Goal: Task Accomplishment & Management: Manage account settings

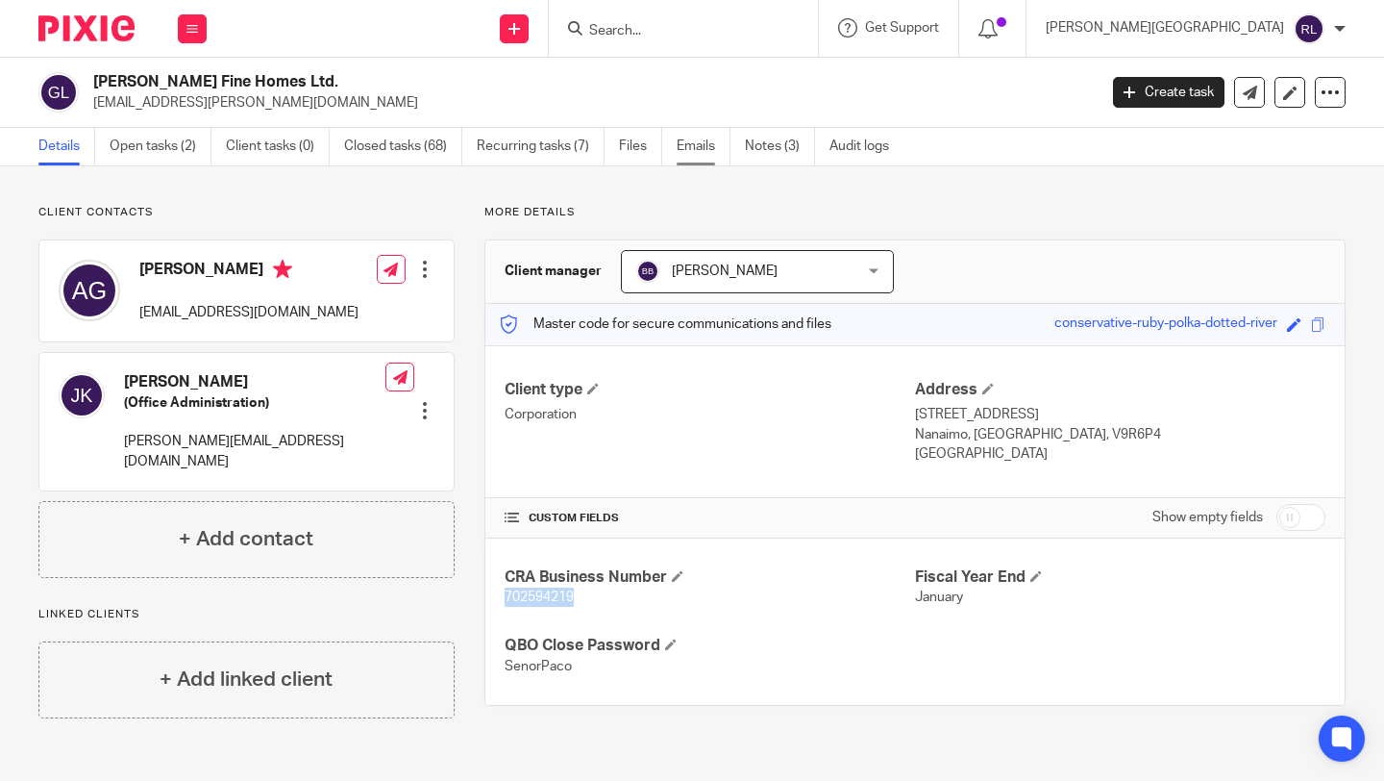
click at [707, 142] on link "Emails" at bounding box center [704, 146] width 54 height 37
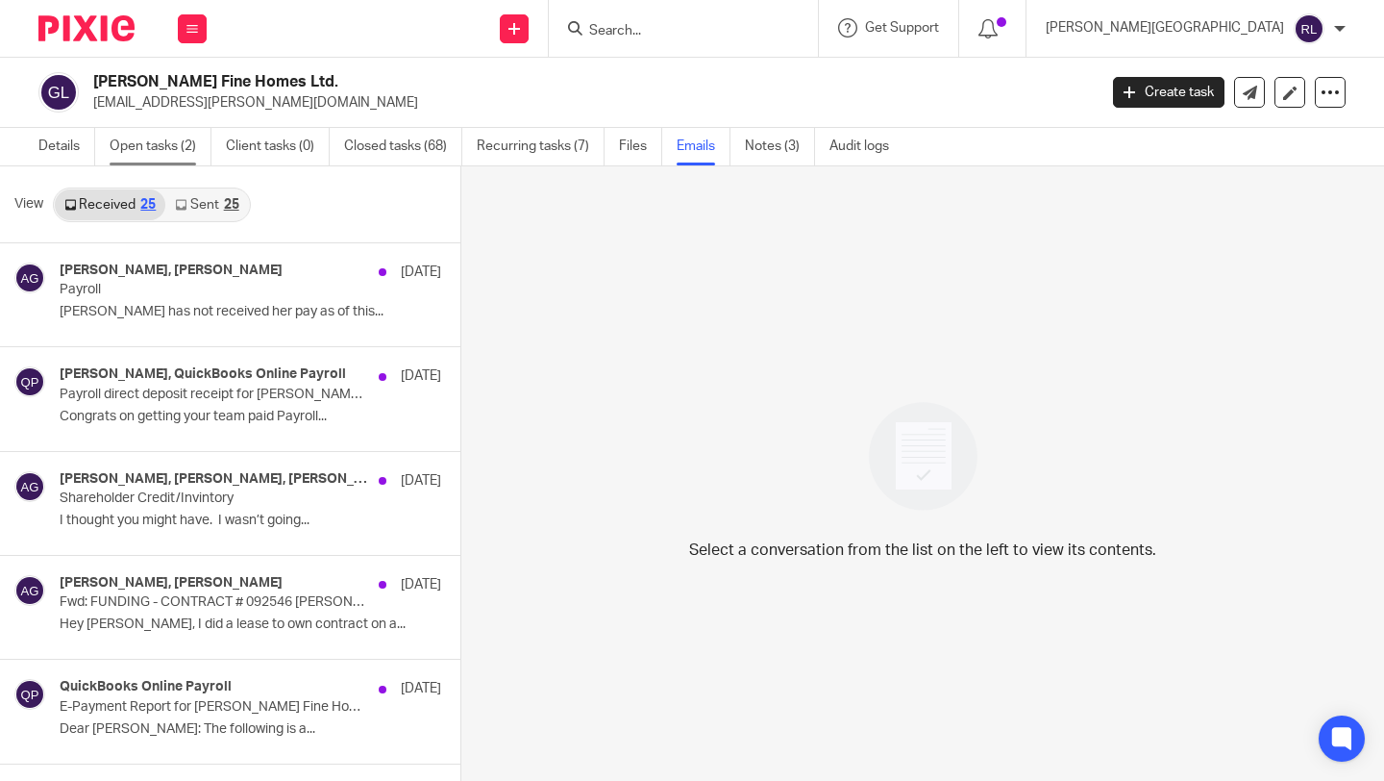
click at [178, 151] on link "Open tasks (2)" at bounding box center [161, 146] width 102 height 37
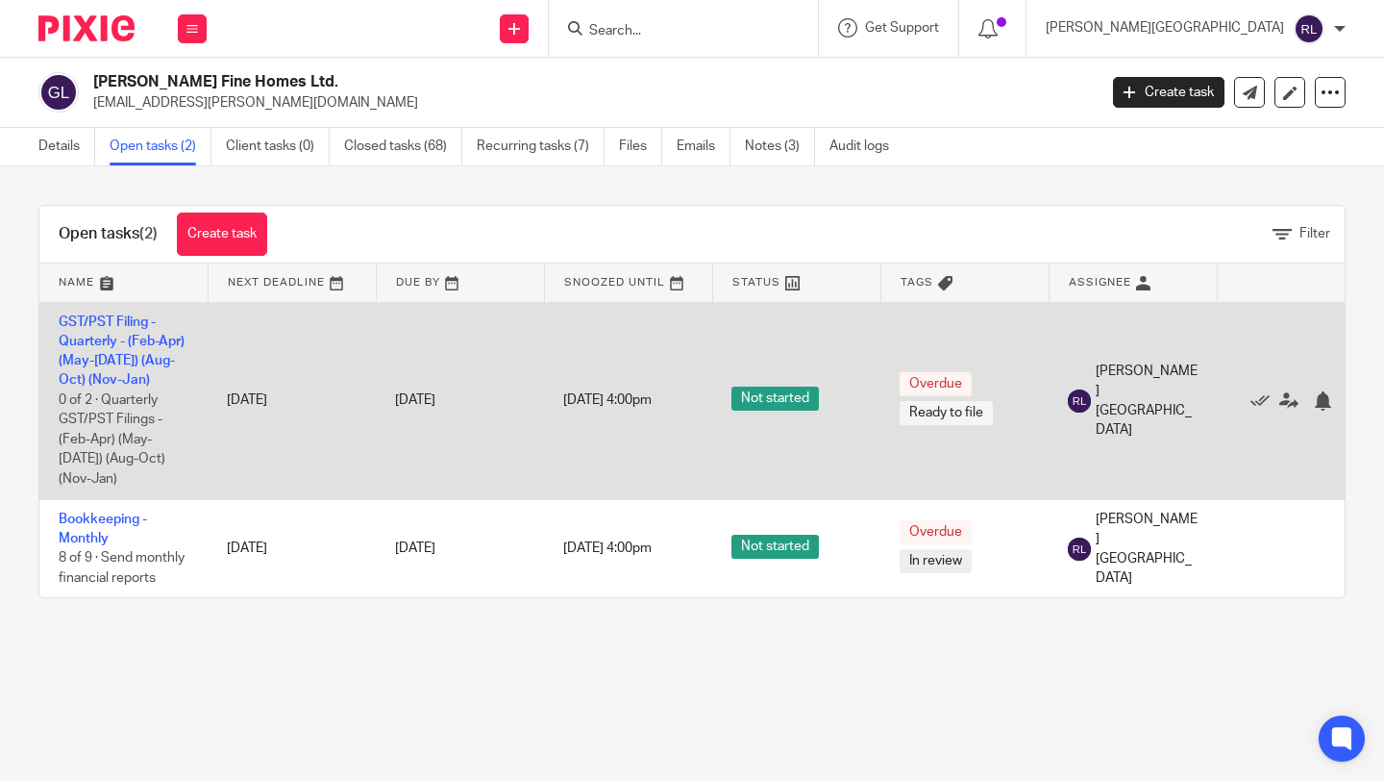
click at [118, 381] on td "GST/PST Filing - Quarterly - (Feb-Apr) (May-[DATE]) (Aug-Oct) (Nov-Jan) 0 of 2 …" at bounding box center [123, 400] width 168 height 197
click at [116, 363] on link "GST/PST Filing - Quarterly - (Feb-Apr) (May-[DATE]) (Aug-Oct) (Nov-Jan)" at bounding box center [122, 351] width 126 height 72
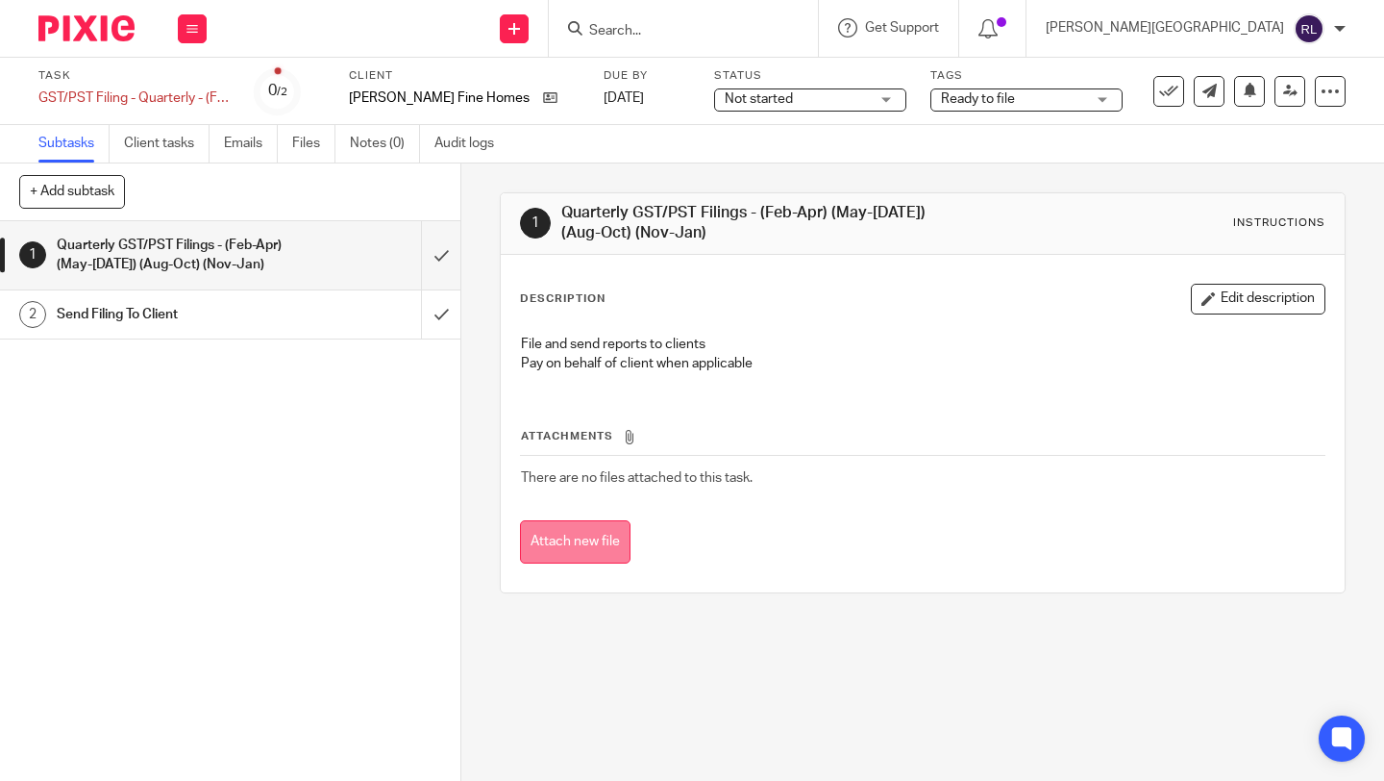
click at [562, 560] on button "Attach new file" at bounding box center [575, 541] width 111 height 43
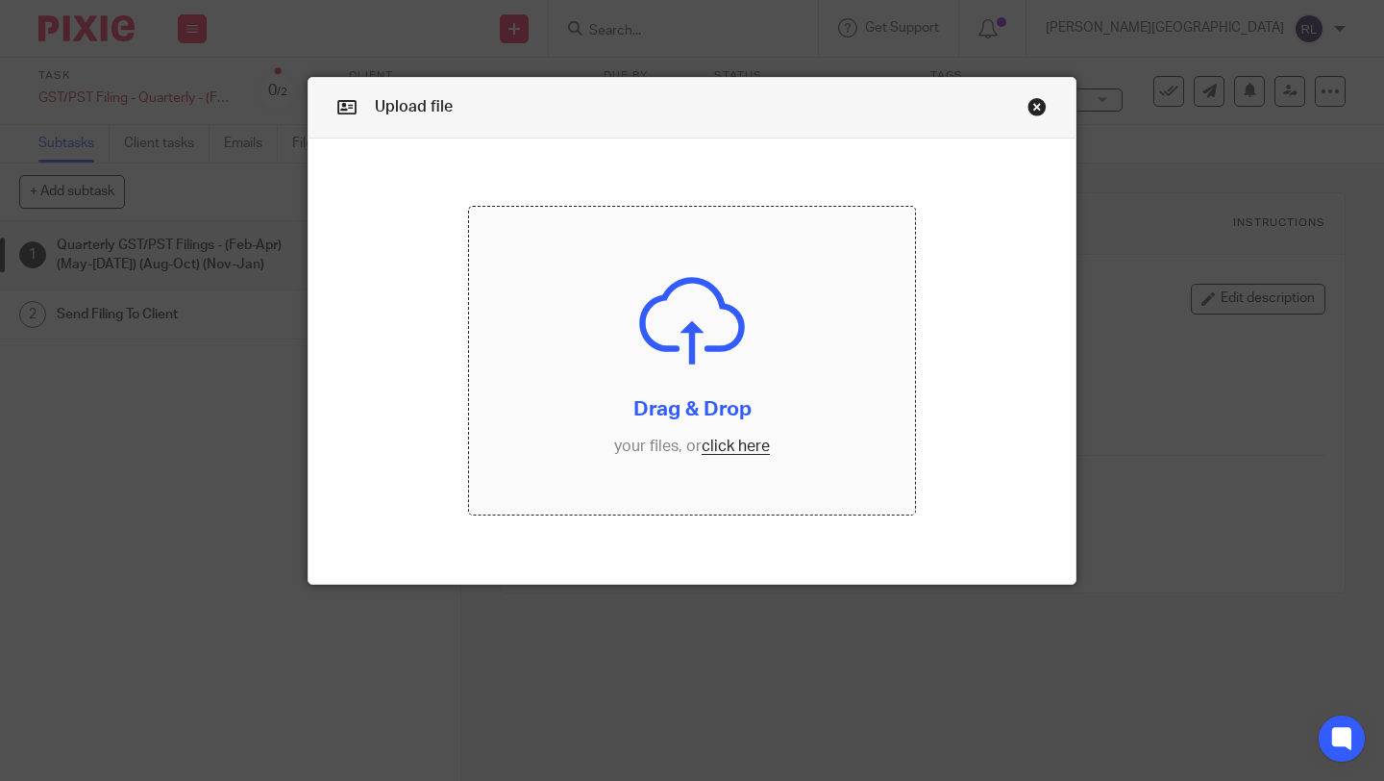
click at [742, 440] on input "file" at bounding box center [692, 361] width 446 height 308
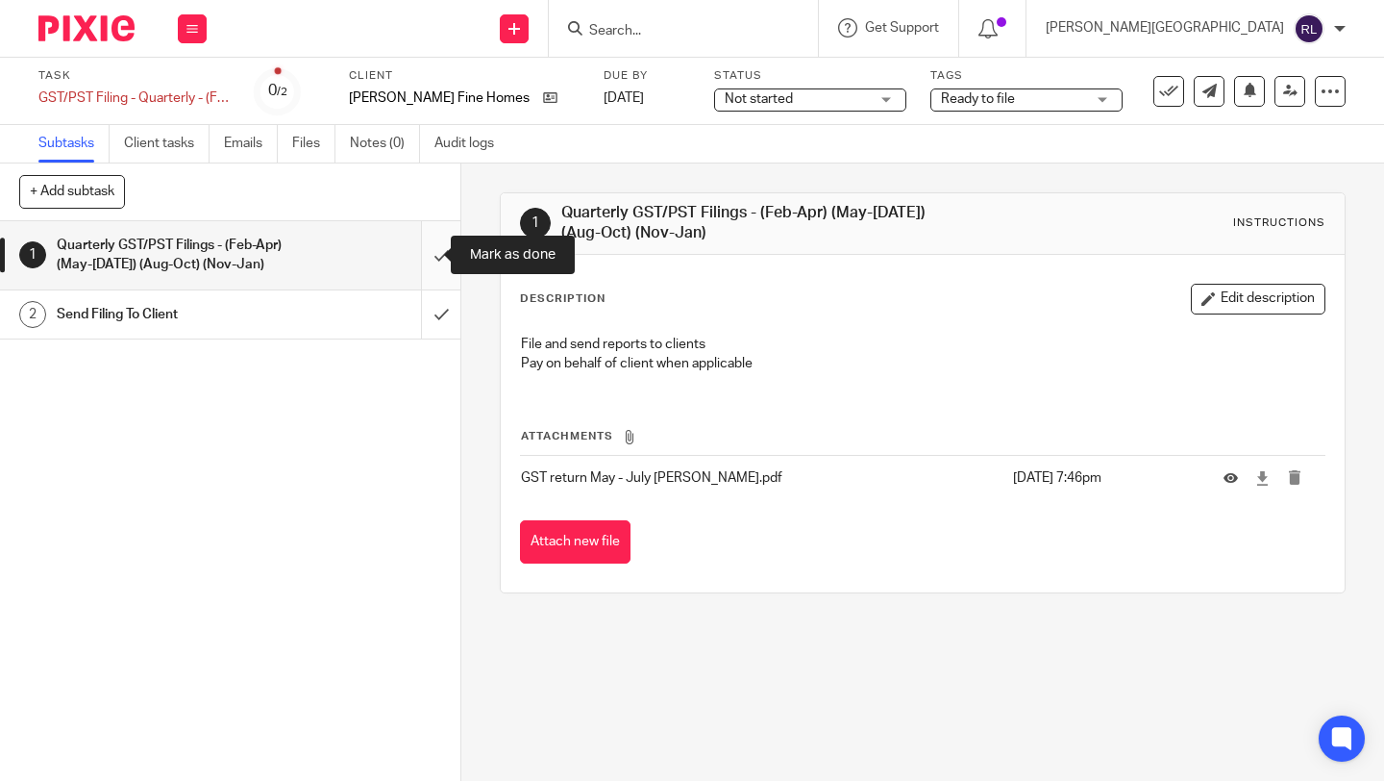
click at [434, 252] on input "submit" at bounding box center [230, 255] width 460 height 68
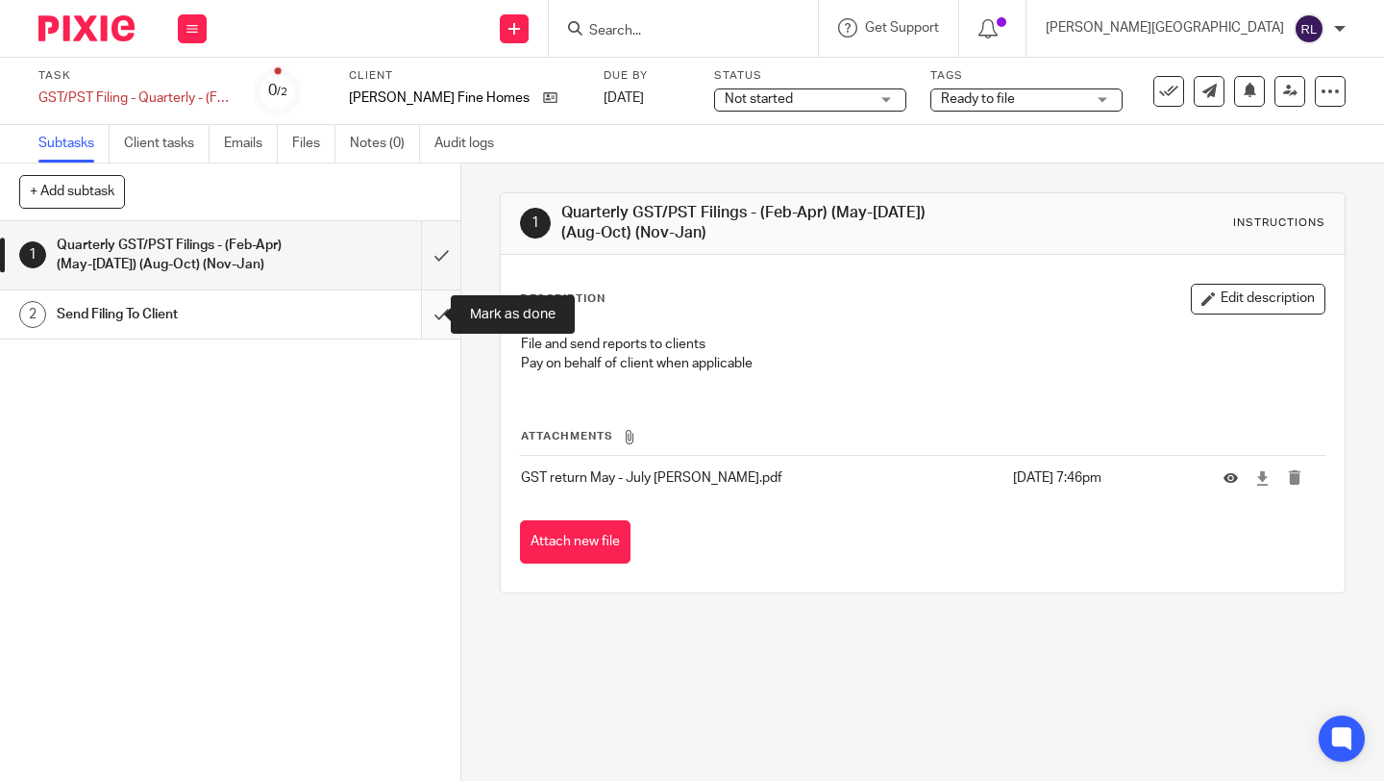
click at [424, 312] on input "submit" at bounding box center [230, 314] width 460 height 48
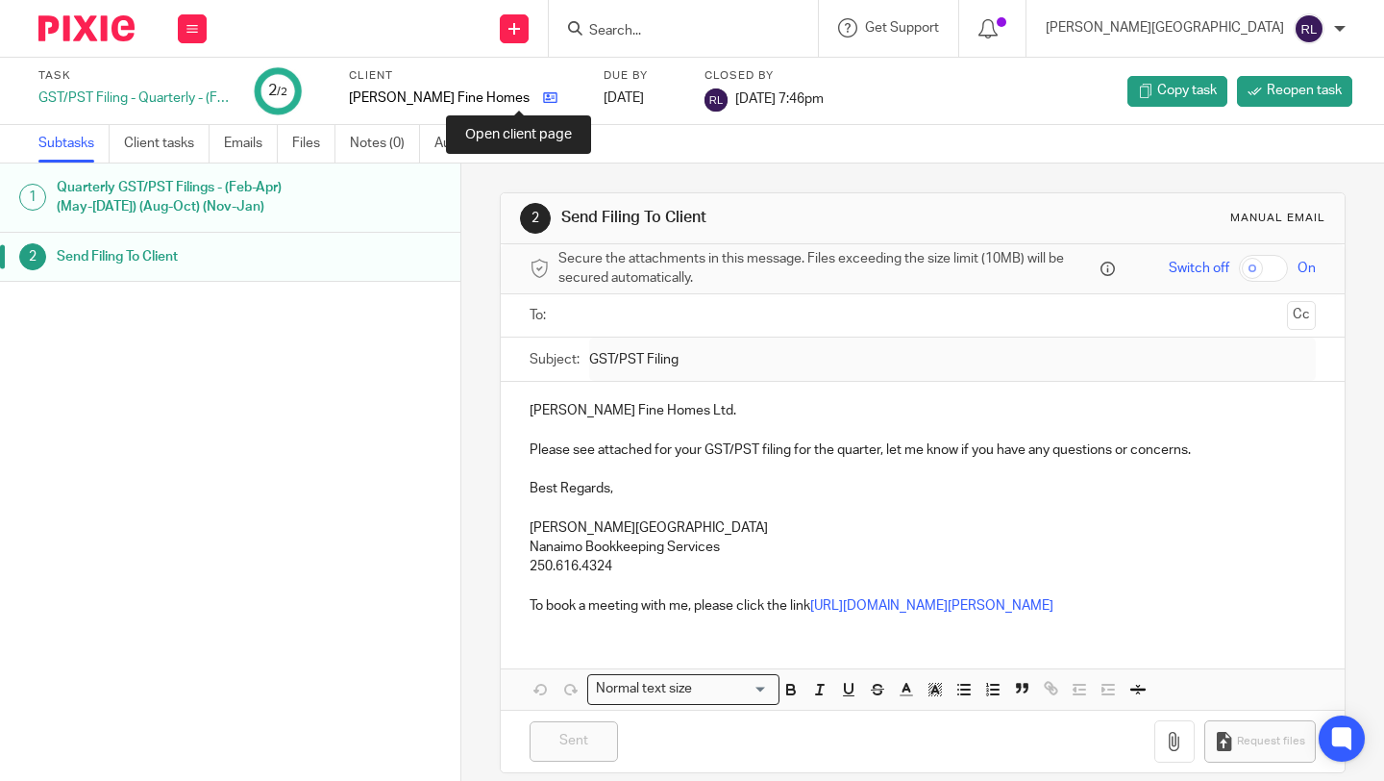
click at [543, 102] on icon at bounding box center [550, 97] width 14 height 14
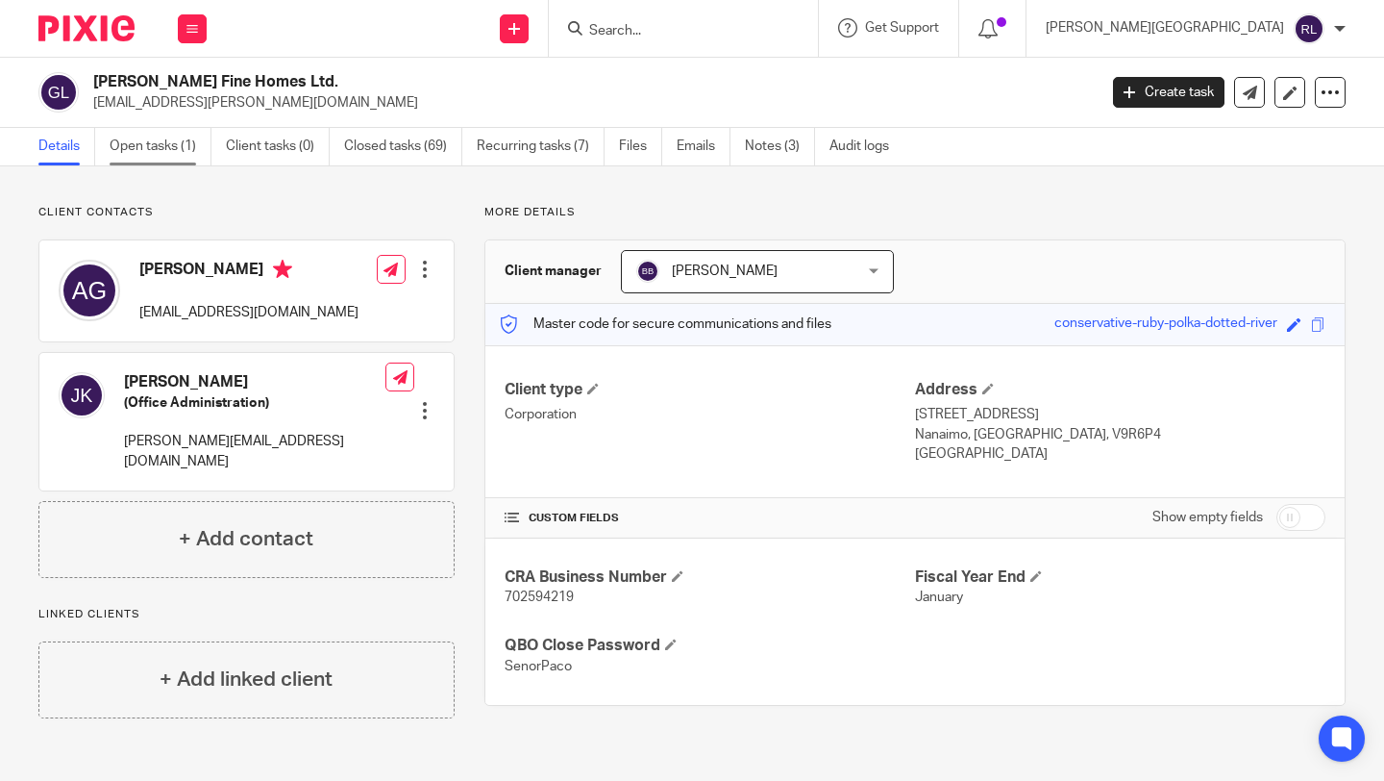
click at [172, 154] on link "Open tasks (1)" at bounding box center [161, 146] width 102 height 37
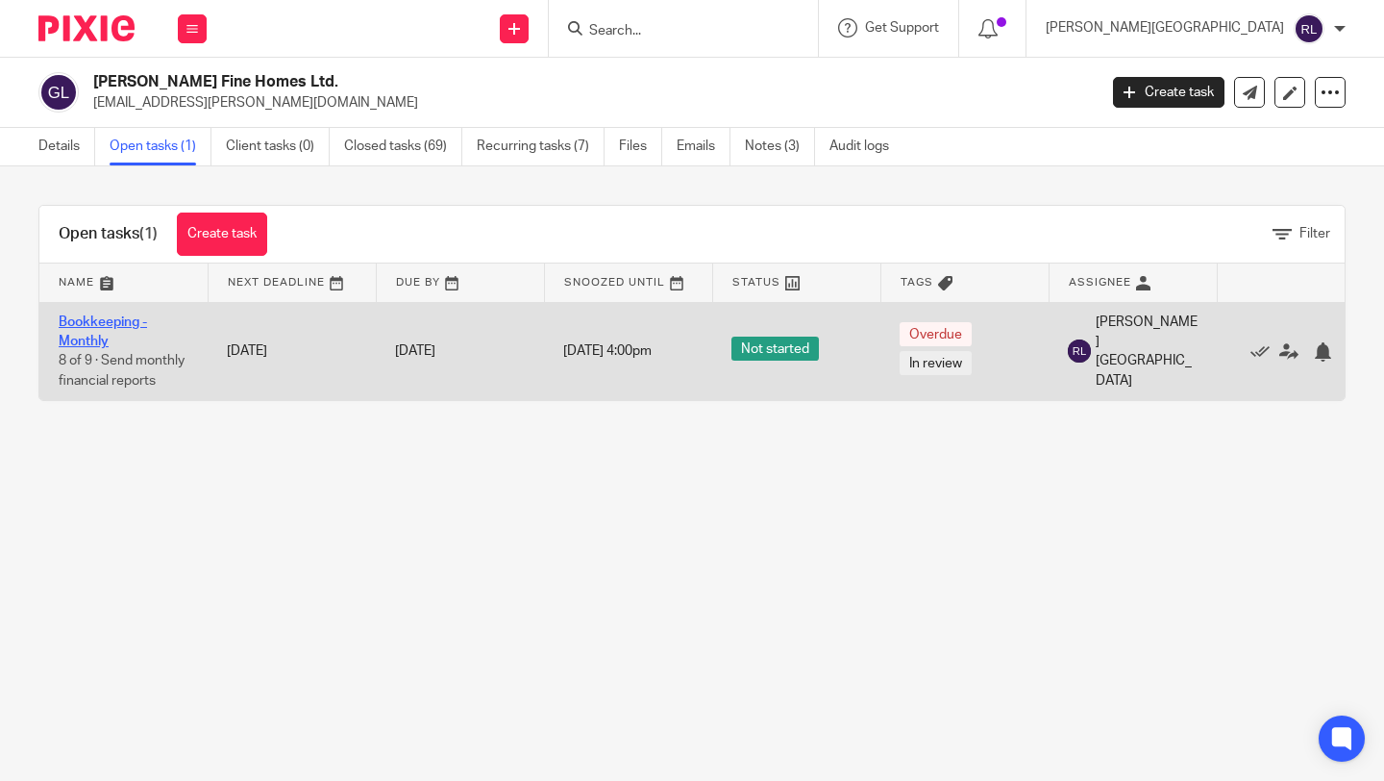
click at [111, 315] on link "Bookkeeping - Monthly" at bounding box center [103, 331] width 88 height 33
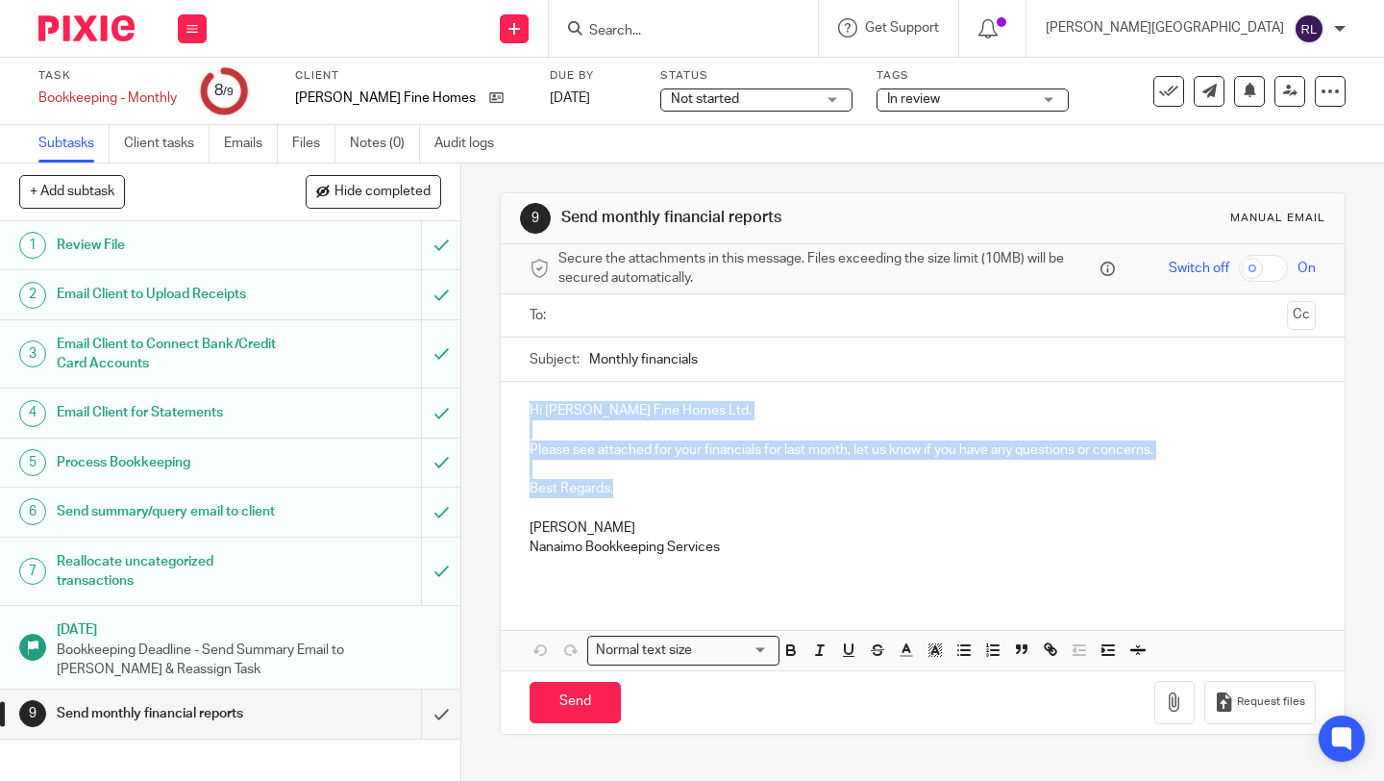
drag, startPoint x: 618, startPoint y: 489, endPoint x: 518, endPoint y: 410, distance: 127.9
click at [518, 410] on div "Hi [PERSON_NAME] Fine Homes Ltd. Please see attached for your financials for la…" at bounding box center [923, 486] width 844 height 209
copy div "Hi [PERSON_NAME] Fine Homes Ltd. Please see attached for your financials for la…"
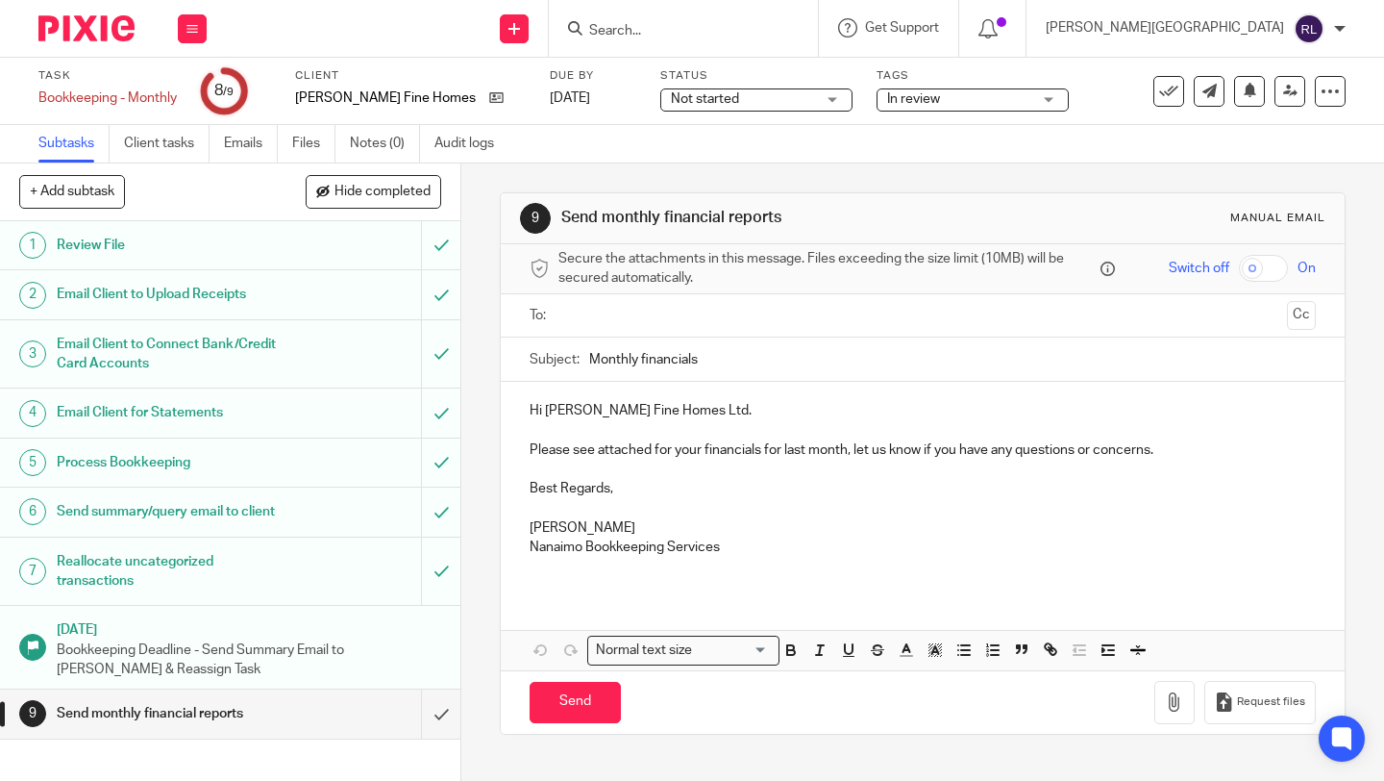
click at [588, 311] on input "text" at bounding box center [922, 316] width 714 height 22
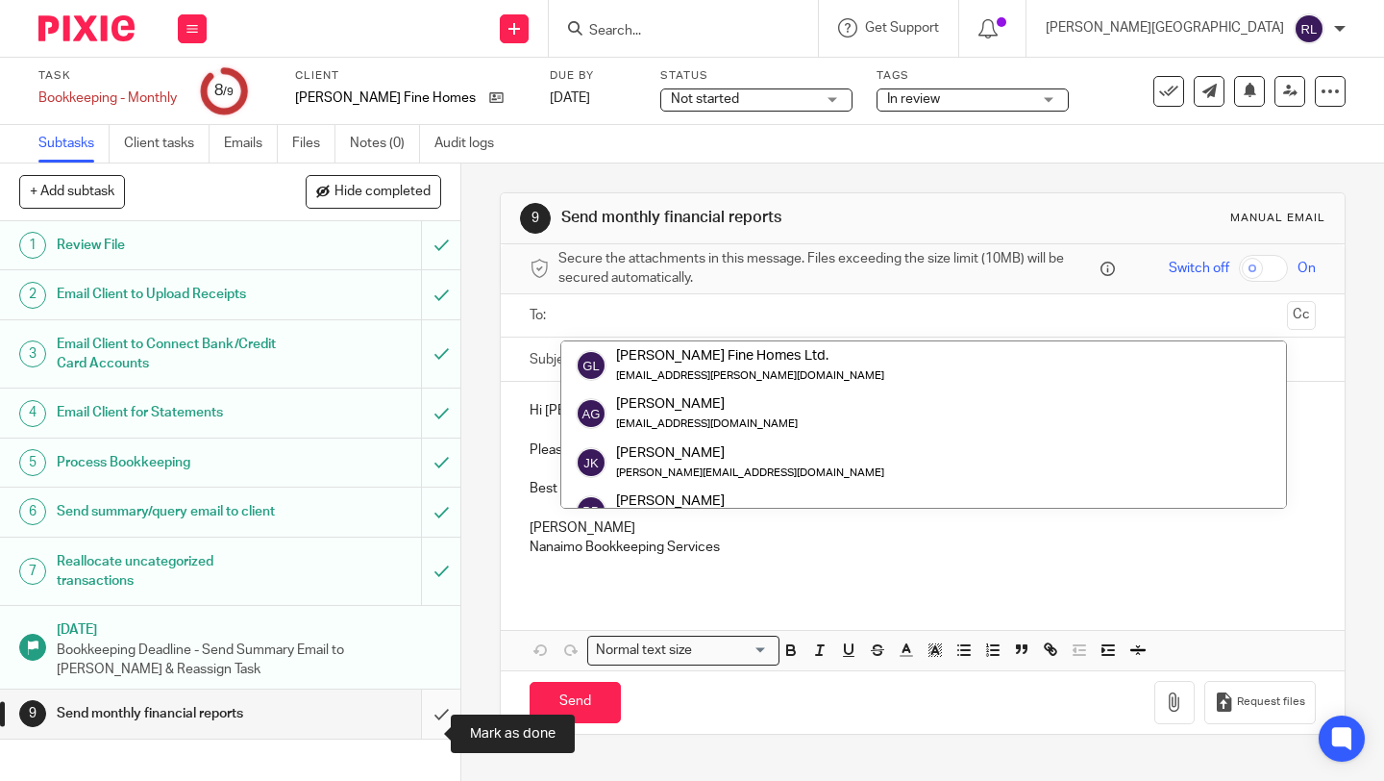
click at [430, 732] on input "submit" at bounding box center [230, 713] width 460 height 48
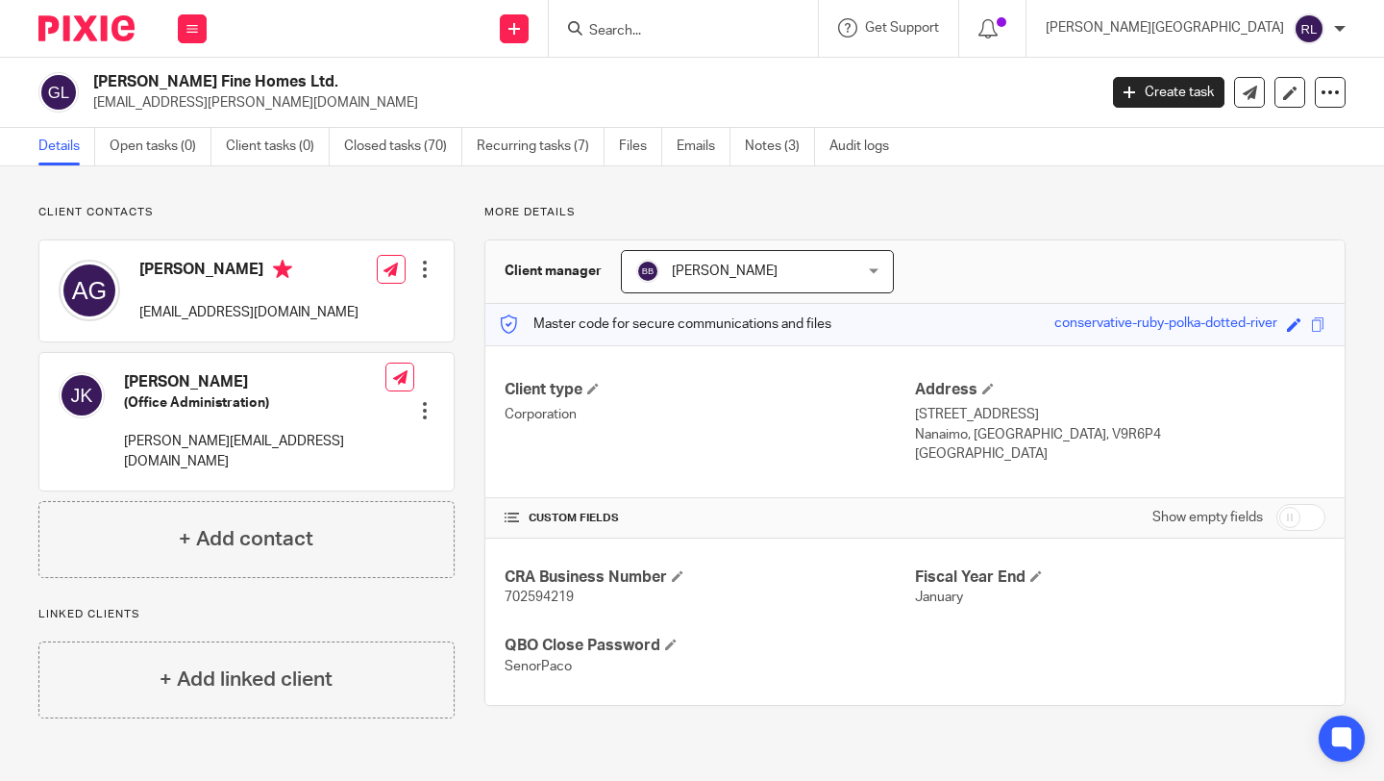
click at [108, 21] on img at bounding box center [86, 28] width 96 height 26
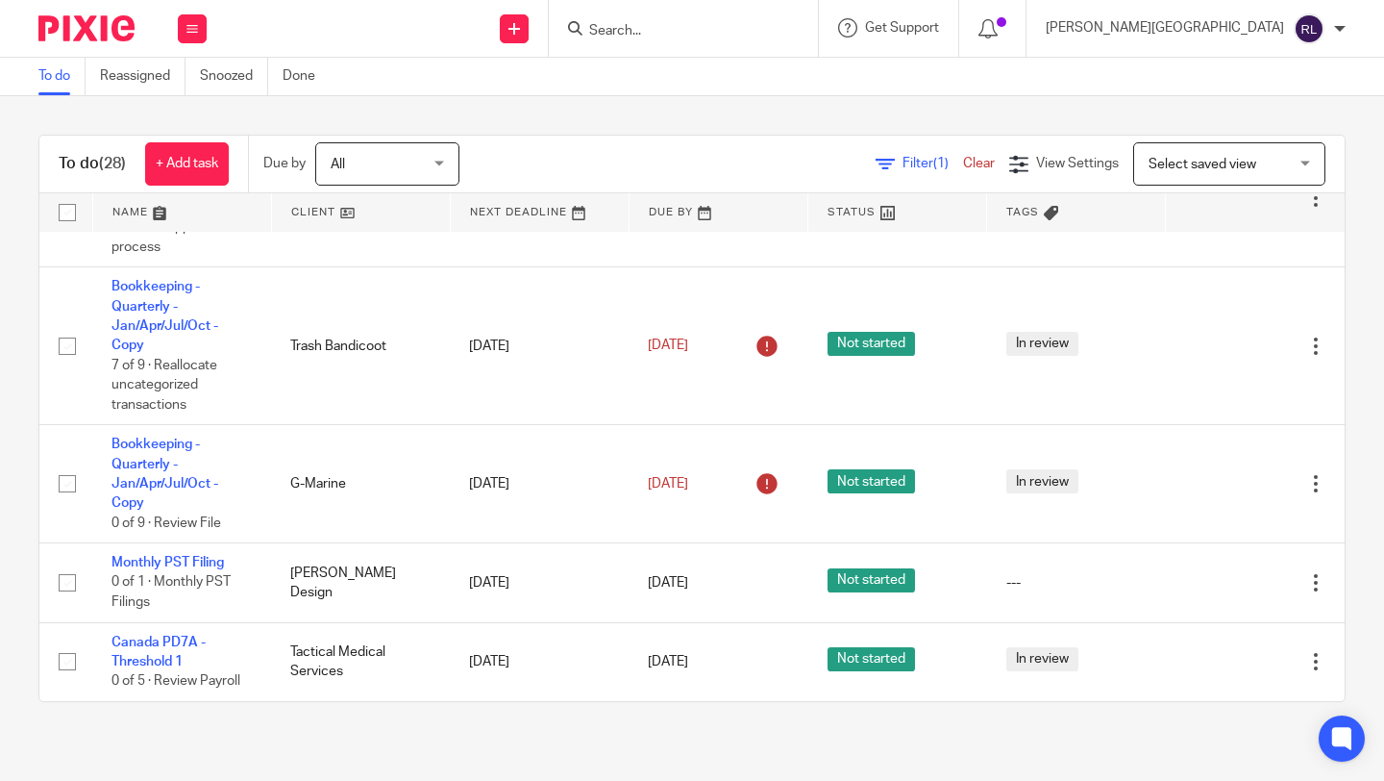
scroll to position [1864, 0]
